Goal: Task Accomplishment & Management: Manage account settings

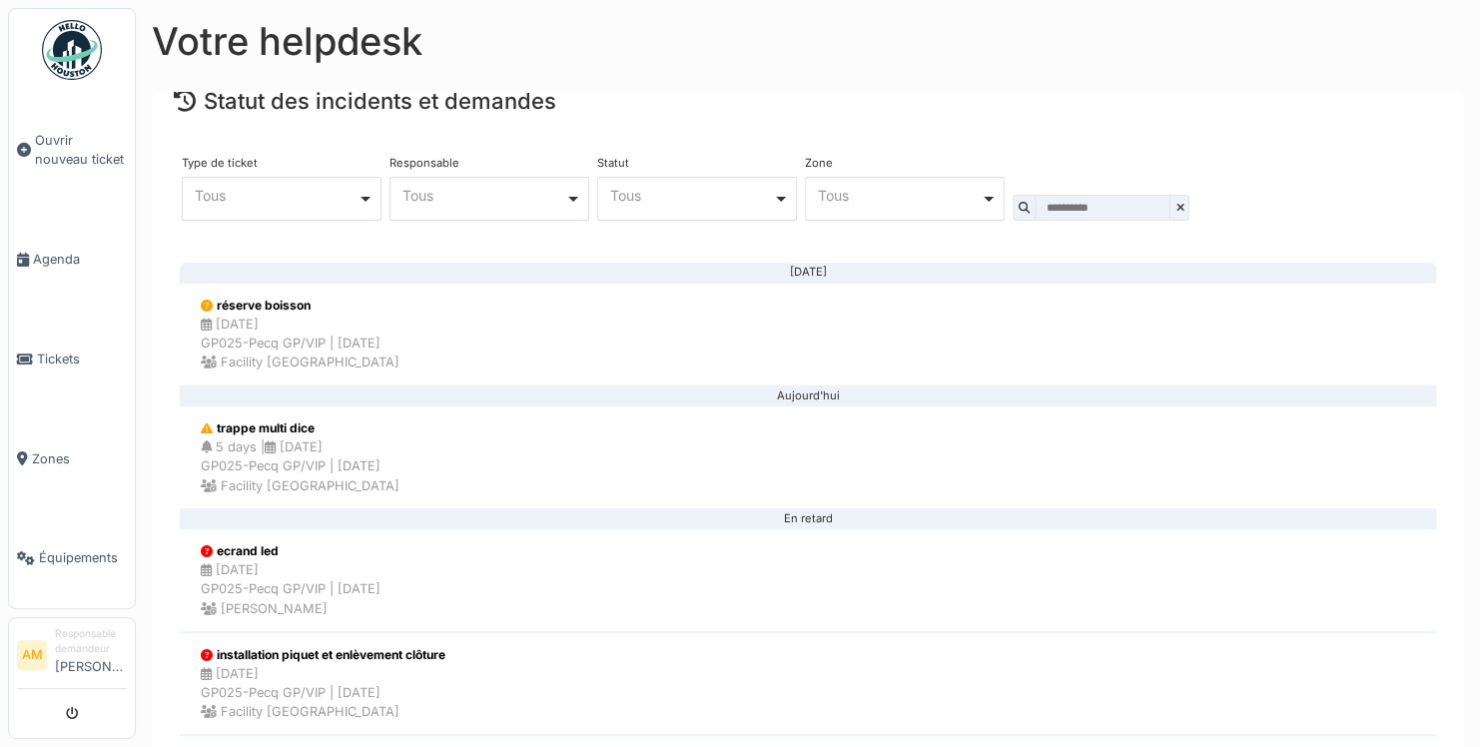
scroll to position [135, 0]
click at [336, 450] on div "5 days | [DATE] GP025-Pecq GP/VIP | [DATE] Facility [GEOGRAPHIC_DATA]" at bounding box center [300, 466] width 199 height 58
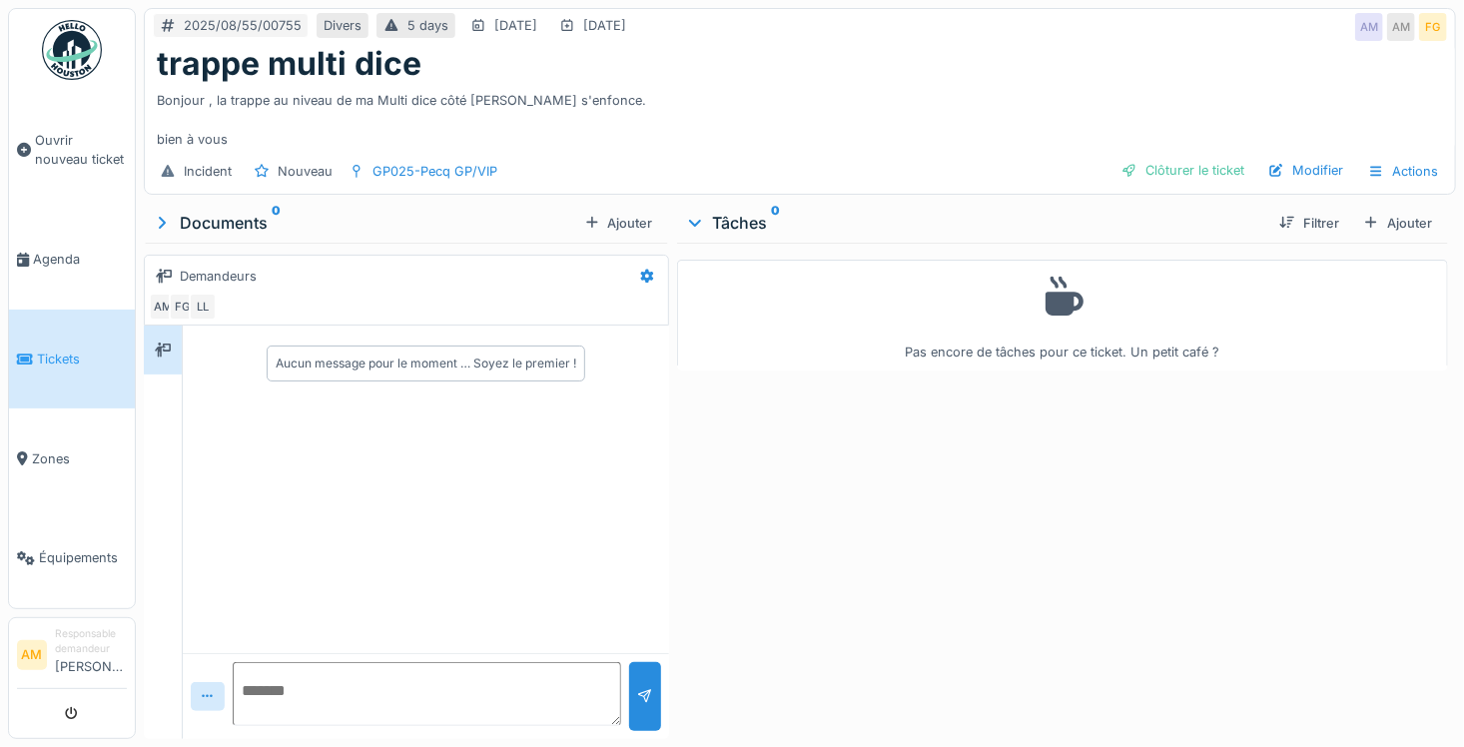
scroll to position [15, 0]
click at [205, 211] on div "Documents 0" at bounding box center [364, 223] width 424 height 24
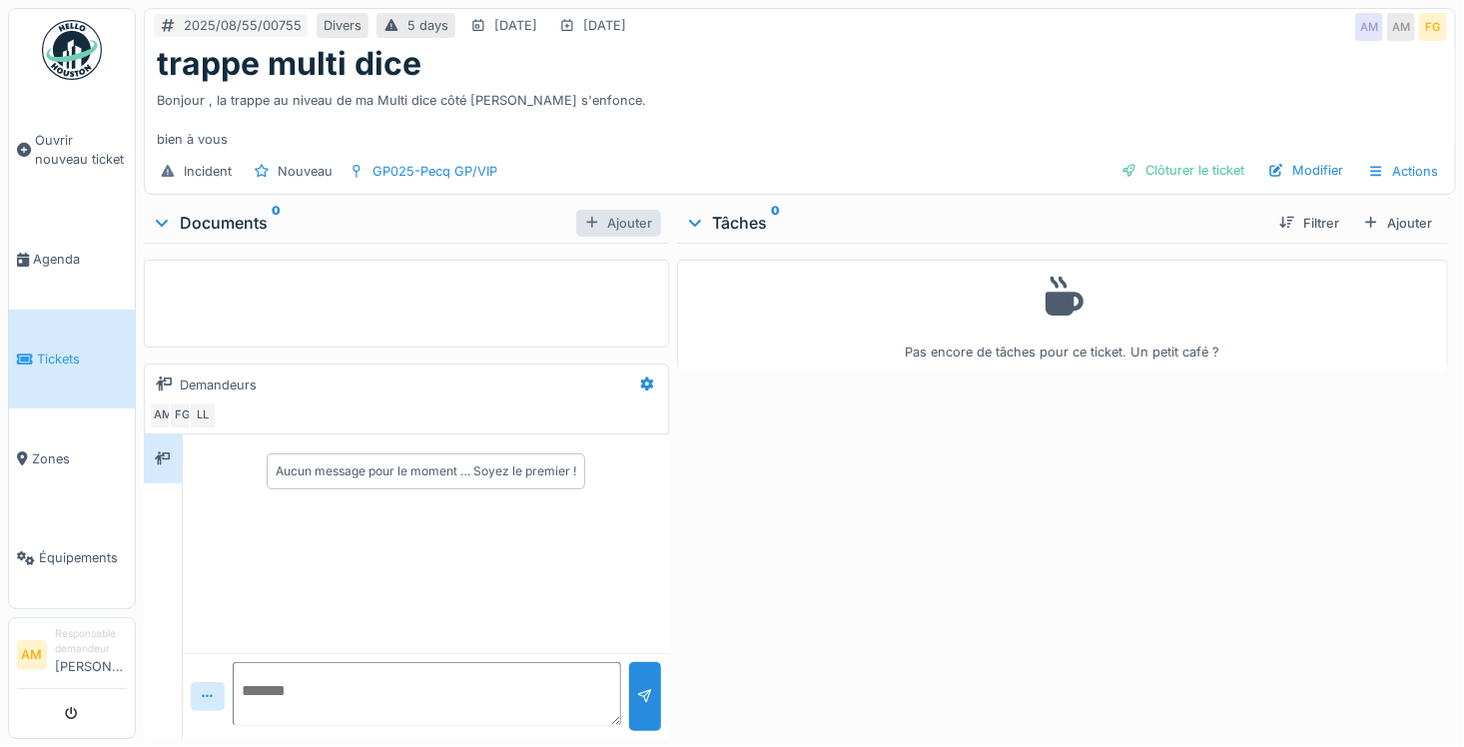
click at [617, 212] on div "Ajouter" at bounding box center [618, 223] width 85 height 27
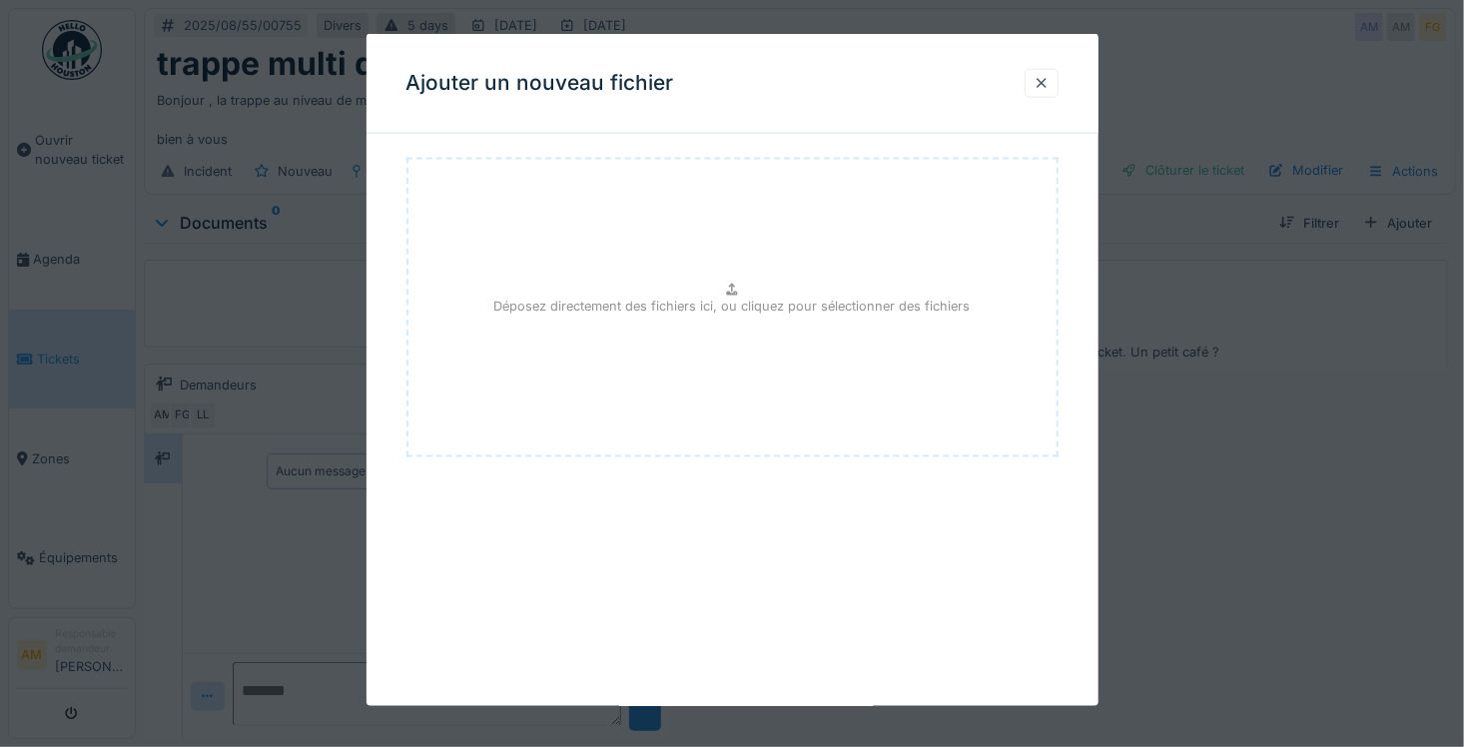
click at [653, 272] on div "Déposez directement des fichiers ici, ou cliquez pour sélectionner des fichiers" at bounding box center [732, 307] width 652 height 299
type input "**********"
